Goal: Find specific page/section: Find specific page/section

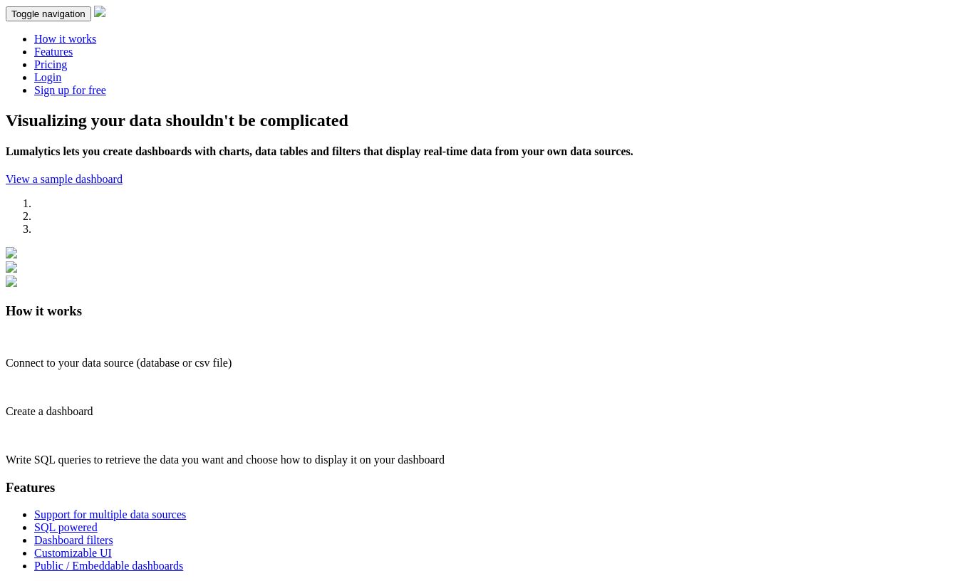
click at [61, 71] on link "Login" at bounding box center [47, 77] width 27 height 12
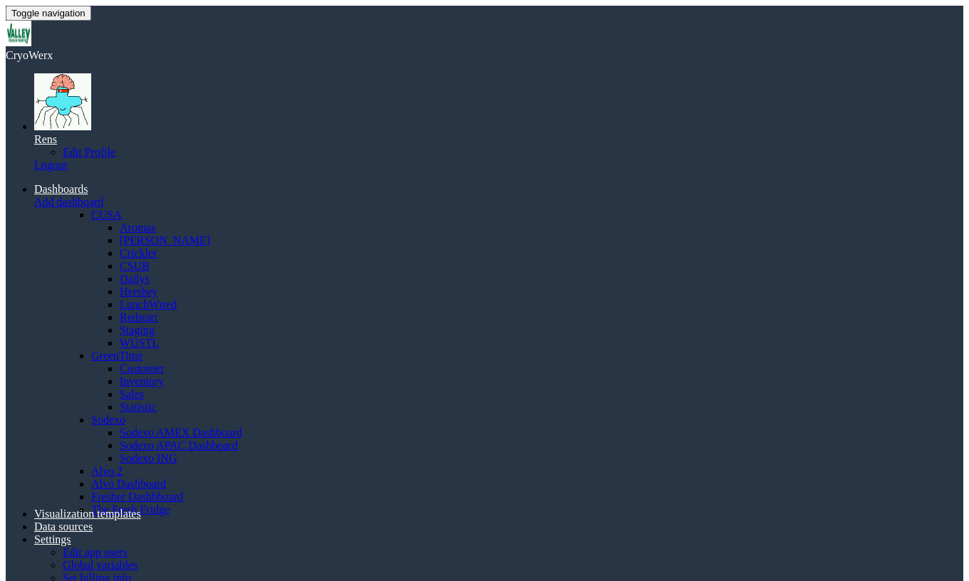
click at [53, 49] on span "CryoWerx" at bounding box center [29, 55] width 47 height 12
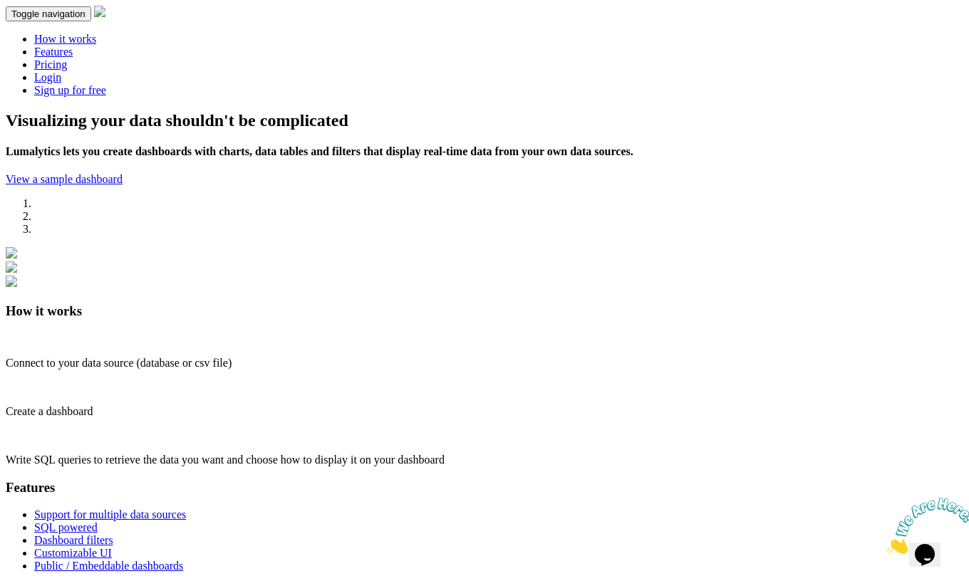
click at [61, 71] on link "Login" at bounding box center [47, 77] width 27 height 12
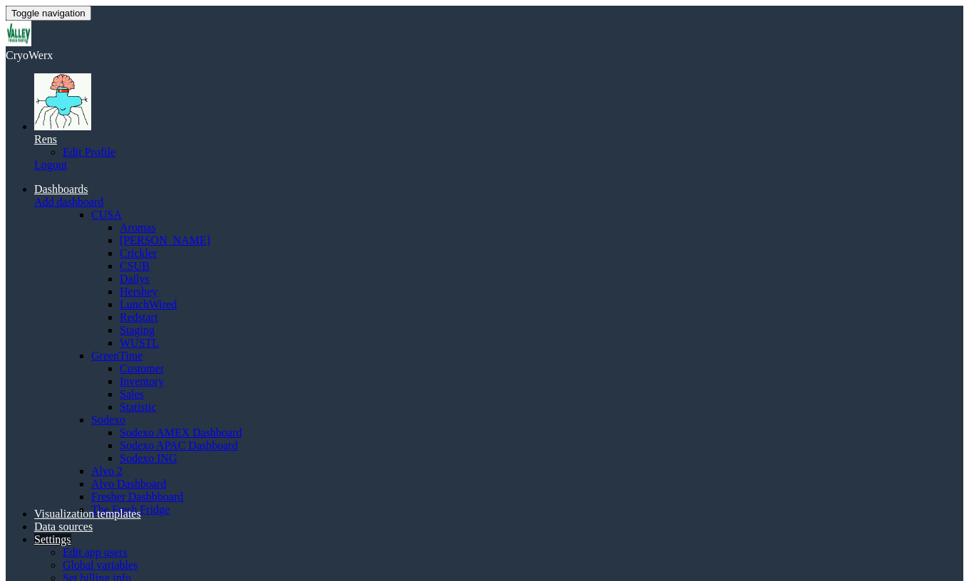
click at [71, 533] on link "Settings" at bounding box center [52, 539] width 37 height 12
click at [141, 508] on link "Visualization templates" at bounding box center [87, 514] width 107 height 12
